Goal: Find specific page/section: Find specific page/section

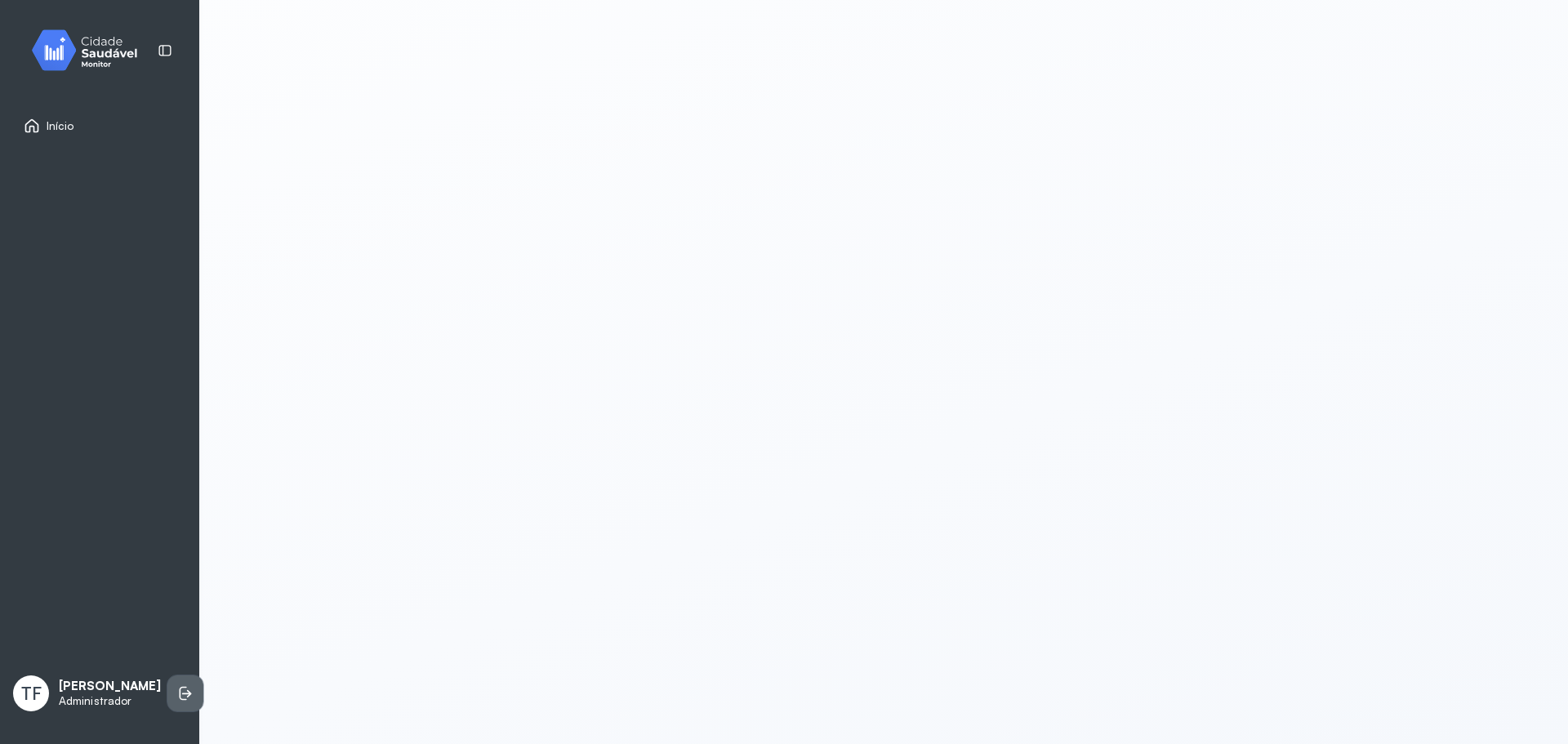
click at [168, 683] on li at bounding box center [186, 693] width 36 height 36
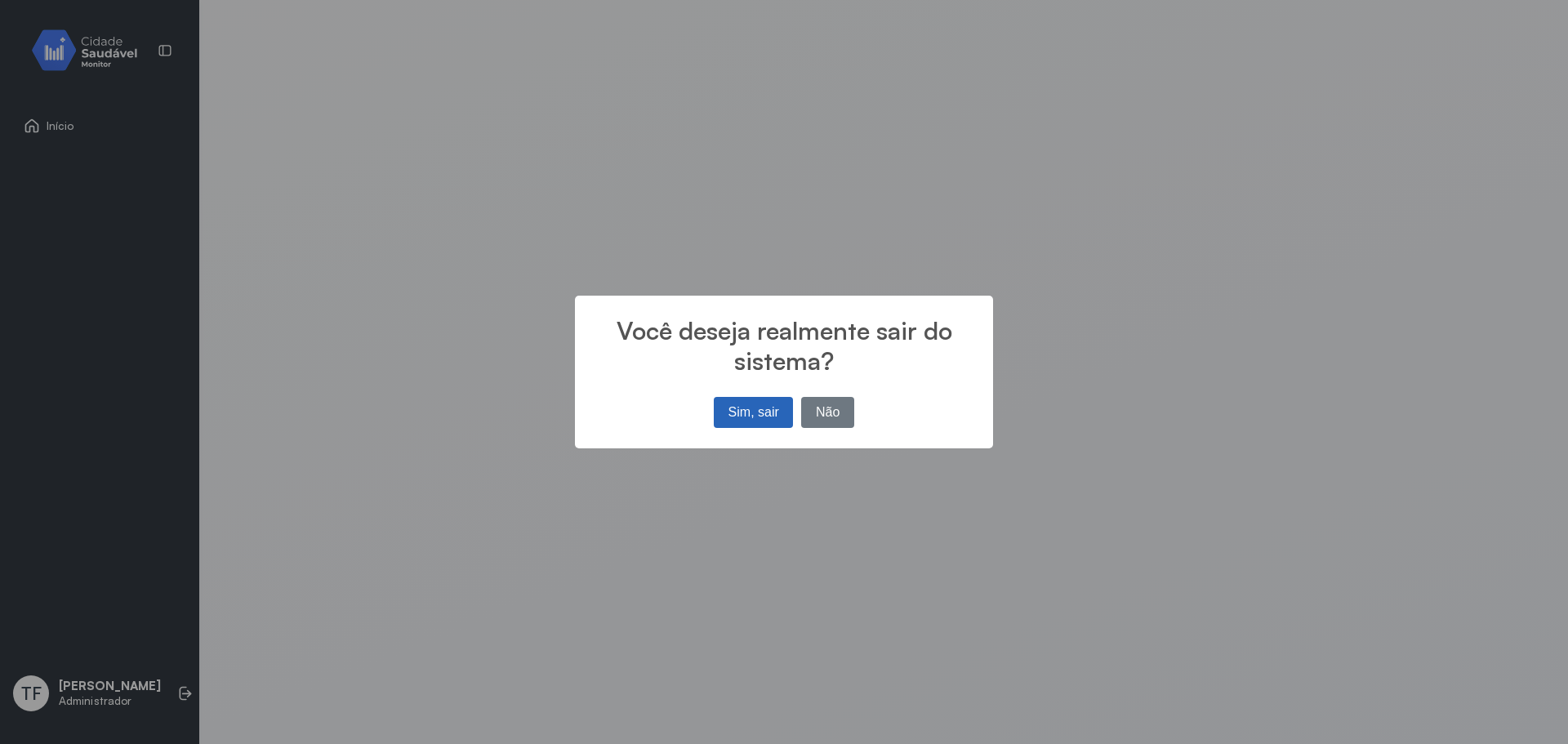
click at [764, 418] on button "Sim, sair" at bounding box center [753, 412] width 79 height 31
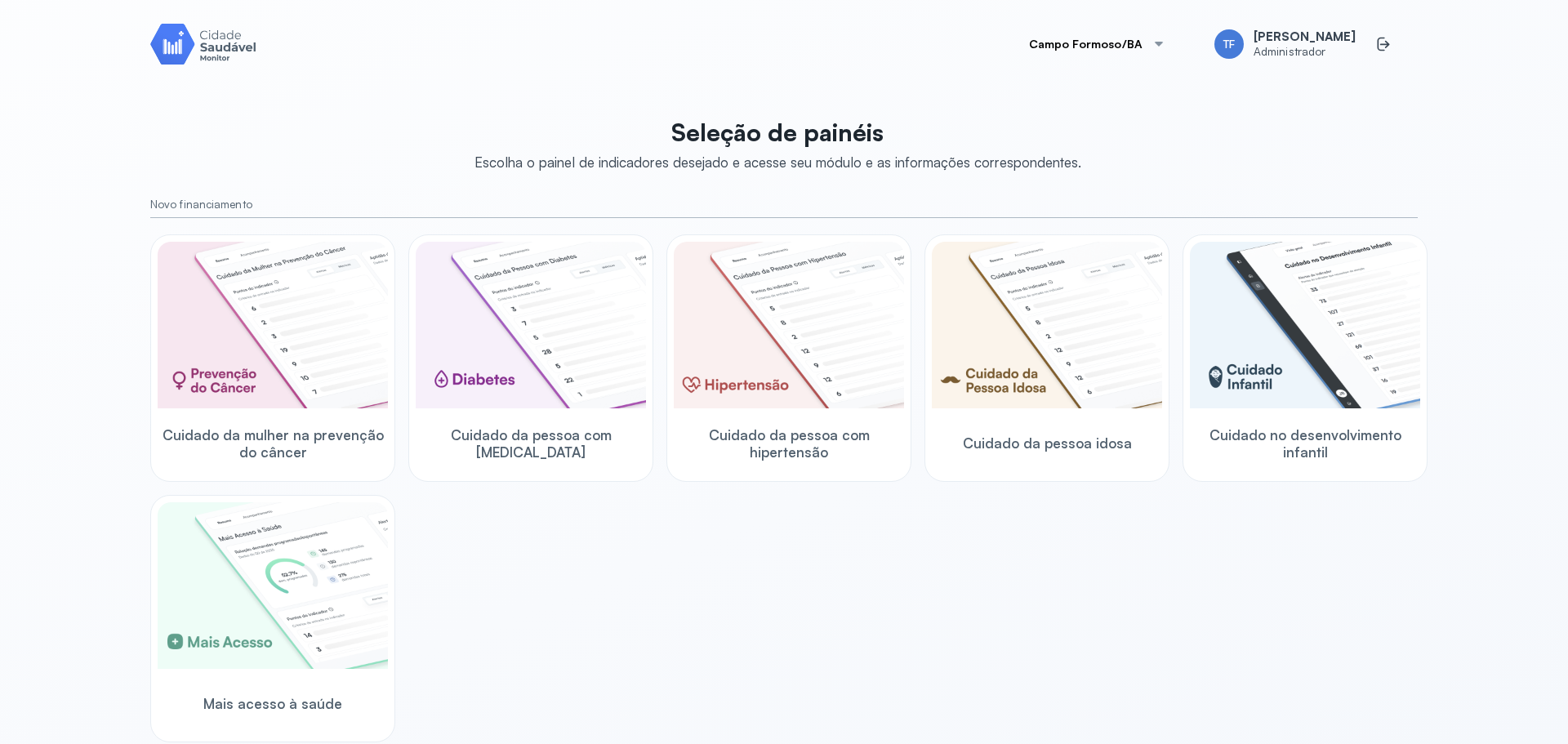
click at [1185, 53] on button "Campo Formoso/BA" at bounding box center [1097, 44] width 175 height 33
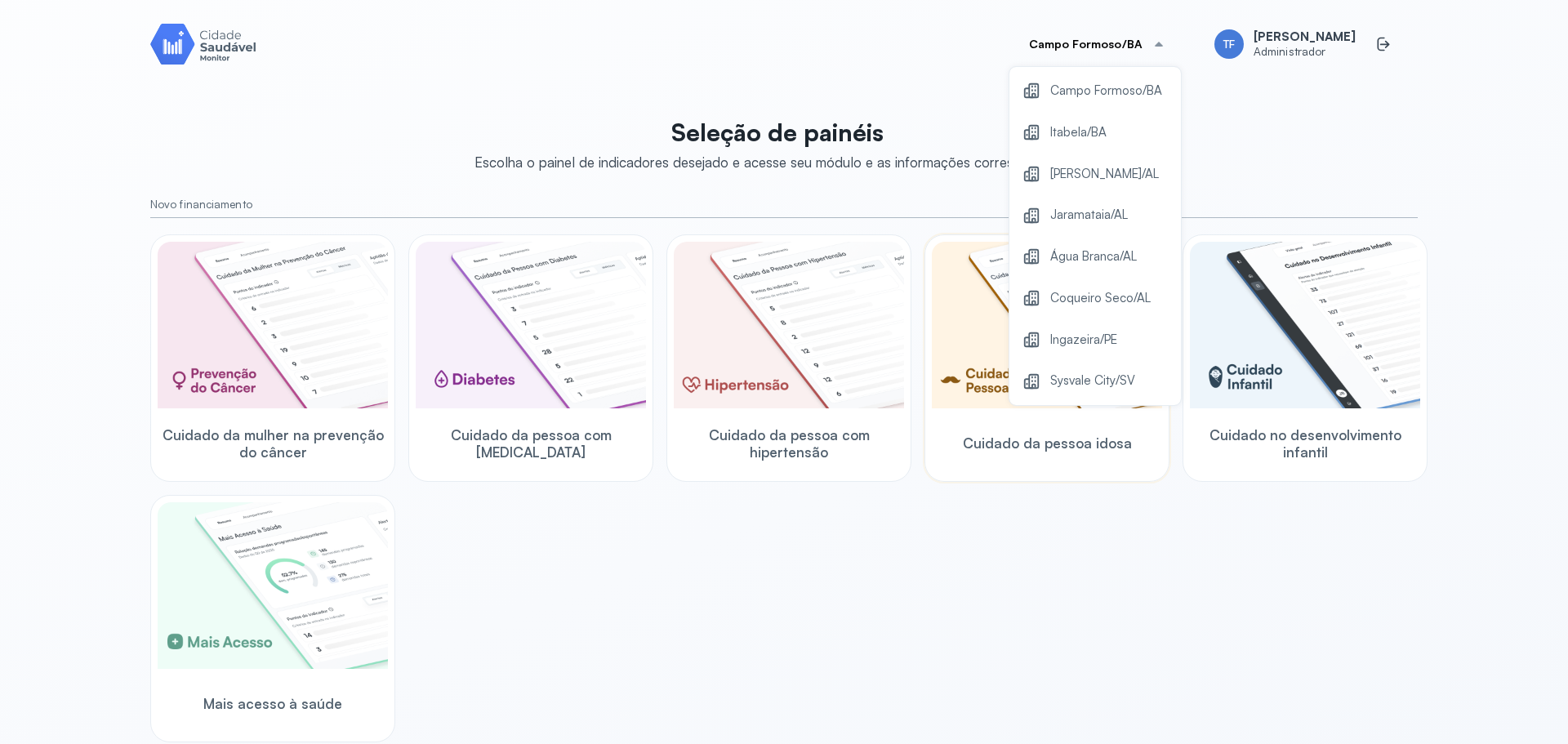
click at [1117, 330] on span "Ingazeira/PE" at bounding box center [1083, 340] width 67 height 22
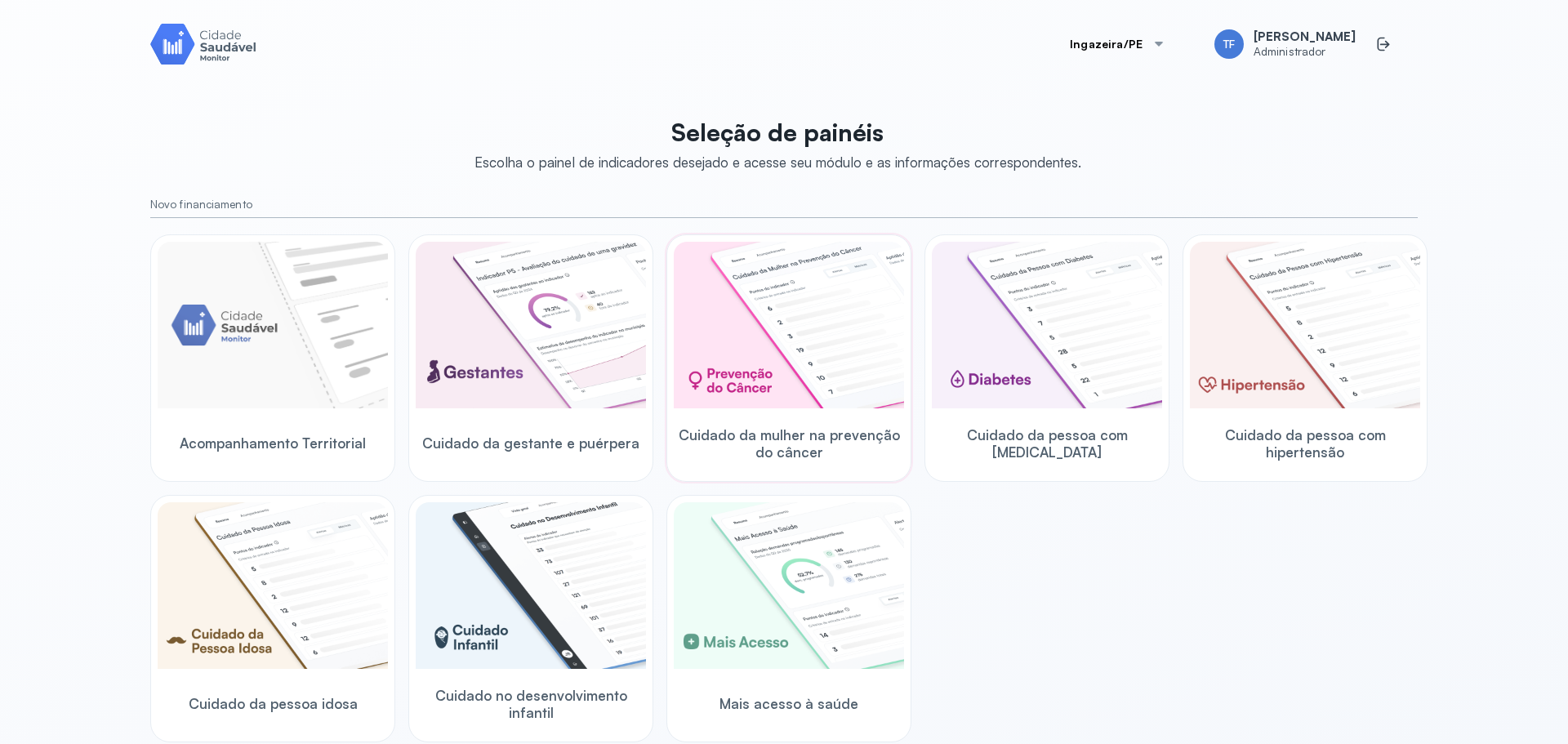
click at [831, 370] on img at bounding box center [789, 325] width 231 height 167
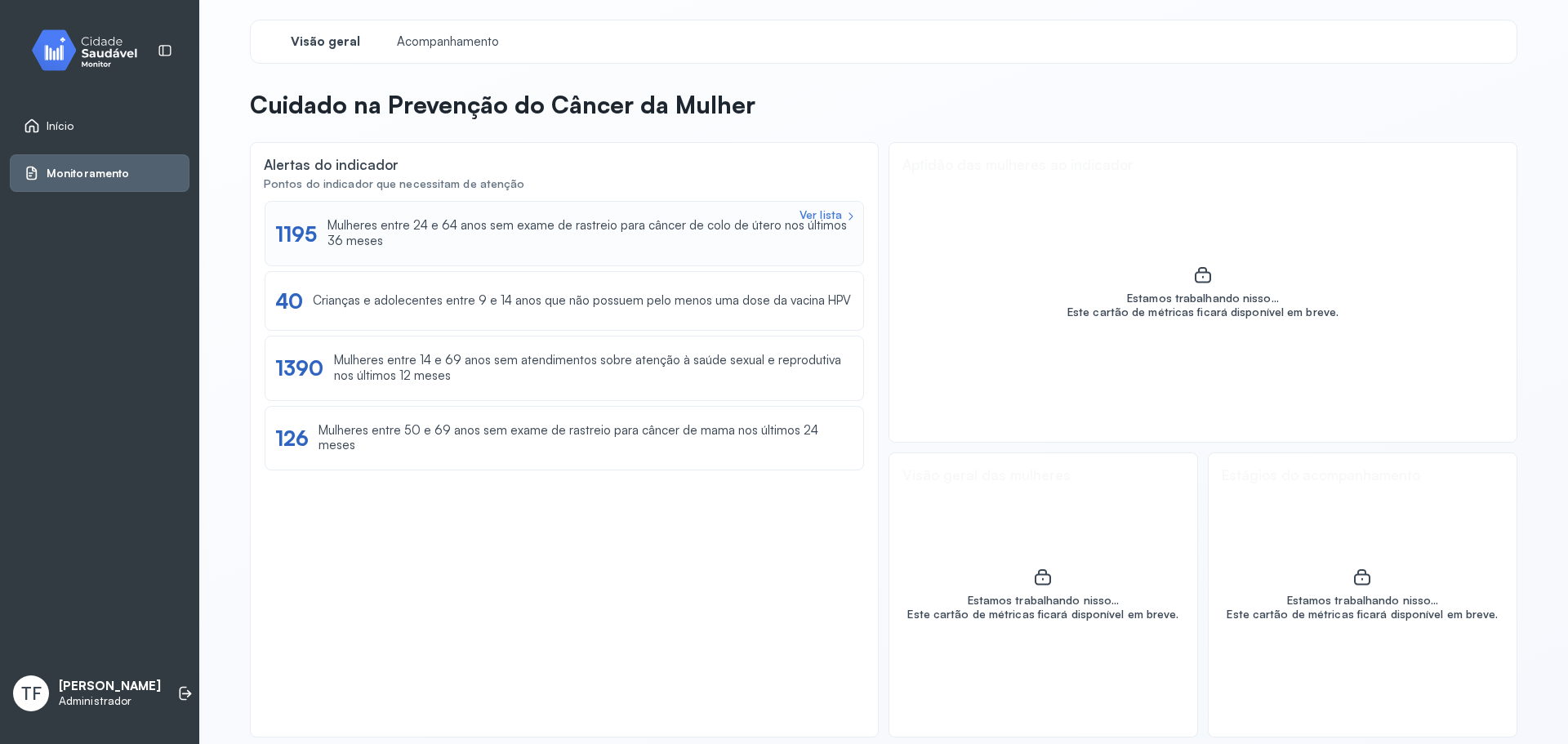
click at [698, 229] on div "Mulheres entre 24 e 64 anos sem exame de rastreio para câncer de colo de útero …" at bounding box center [590, 233] width 526 height 31
